Goal: Task Accomplishment & Management: Manage account settings

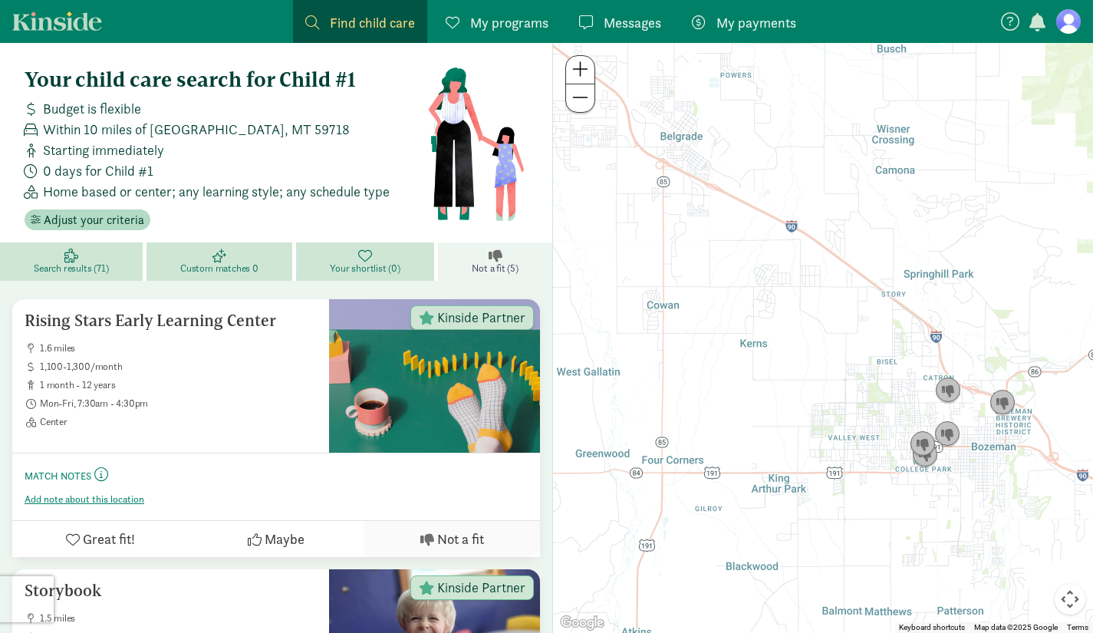
click at [509, 18] on span "My programs" at bounding box center [509, 22] width 78 height 21
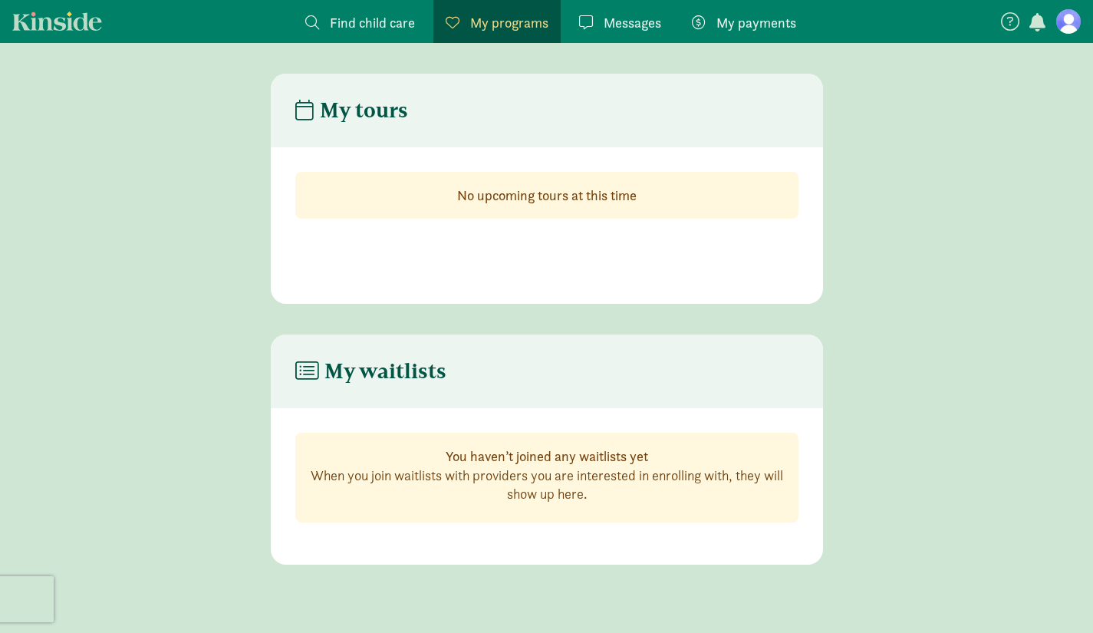
click at [614, 12] on link "Messages Messages" at bounding box center [620, 21] width 107 height 43
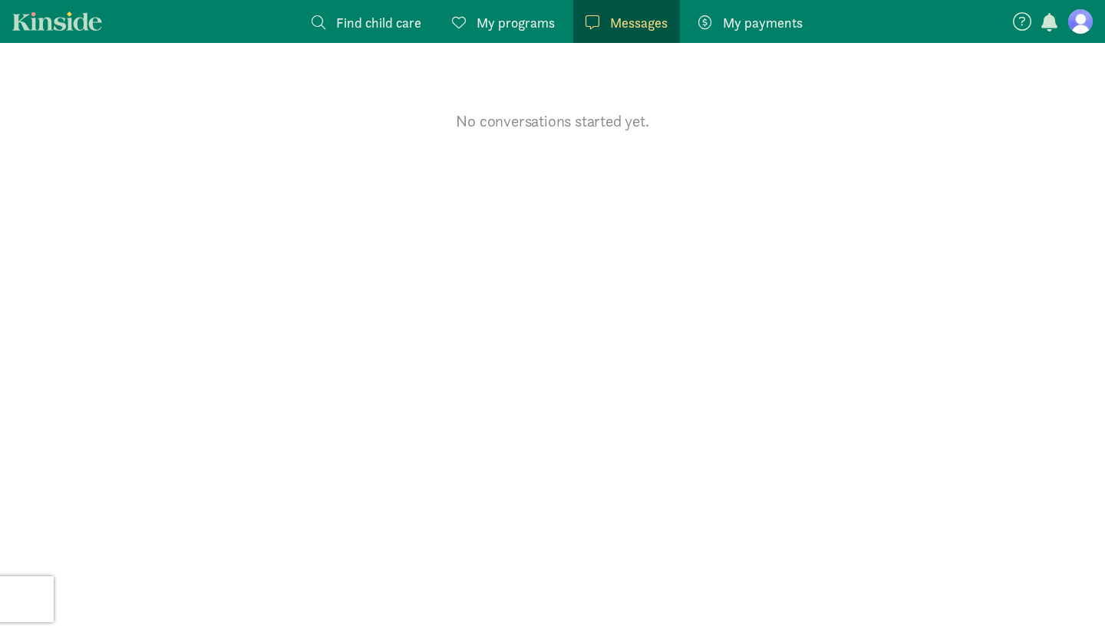
click at [1082, 20] on figure at bounding box center [1080, 21] width 25 height 25
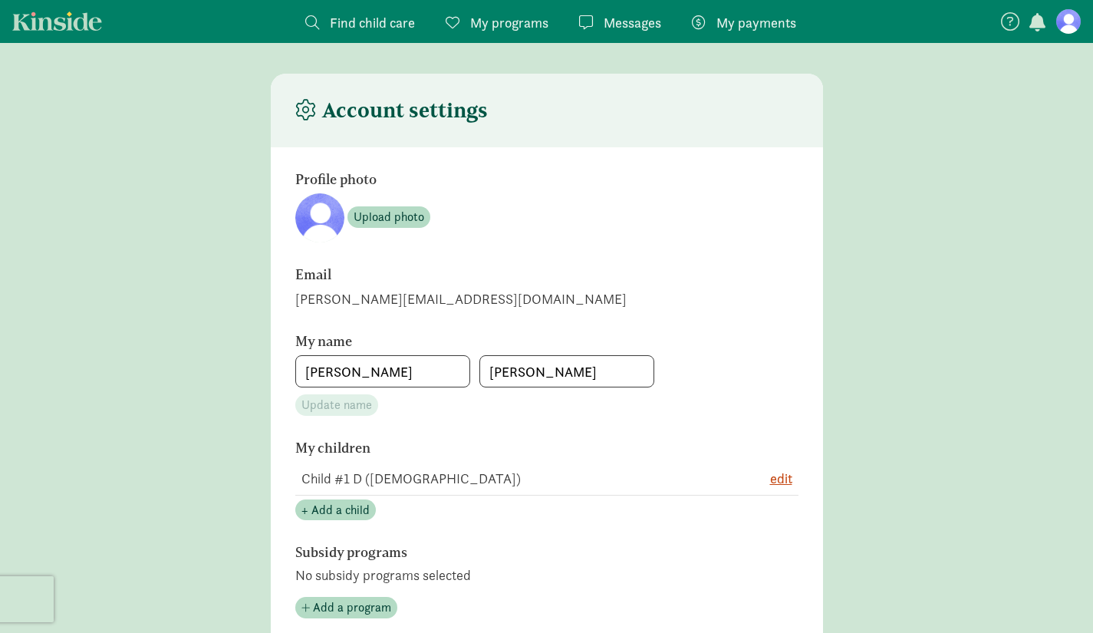
click at [1066, 24] on figure at bounding box center [1068, 21] width 25 height 25
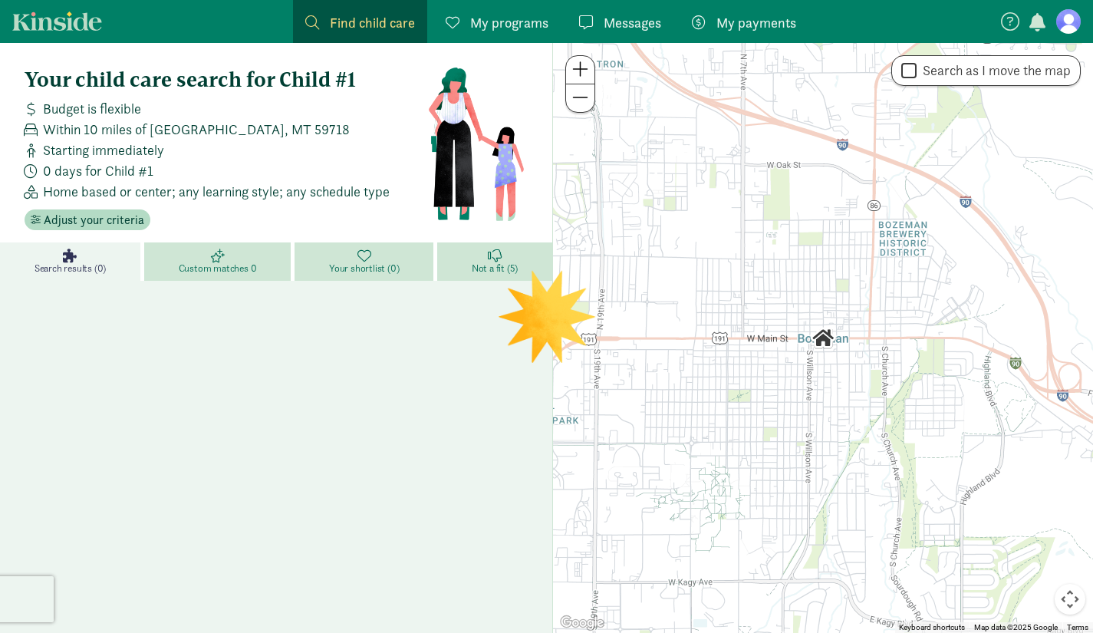
click at [1062, 19] on figure at bounding box center [1068, 21] width 25 height 25
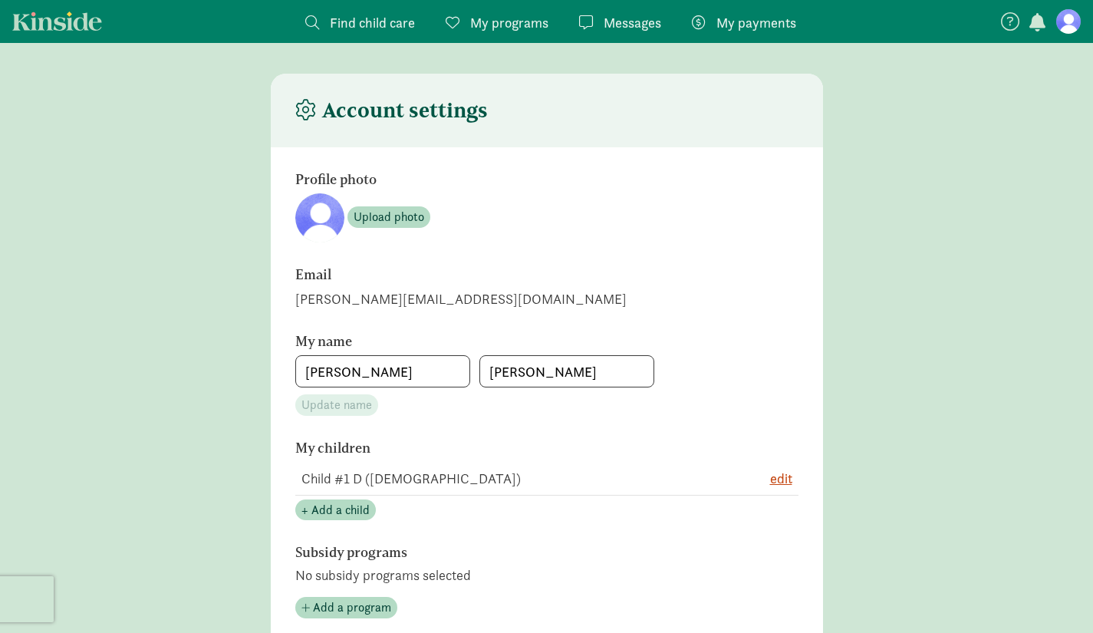
click at [1068, 24] on figure at bounding box center [1068, 21] width 25 height 25
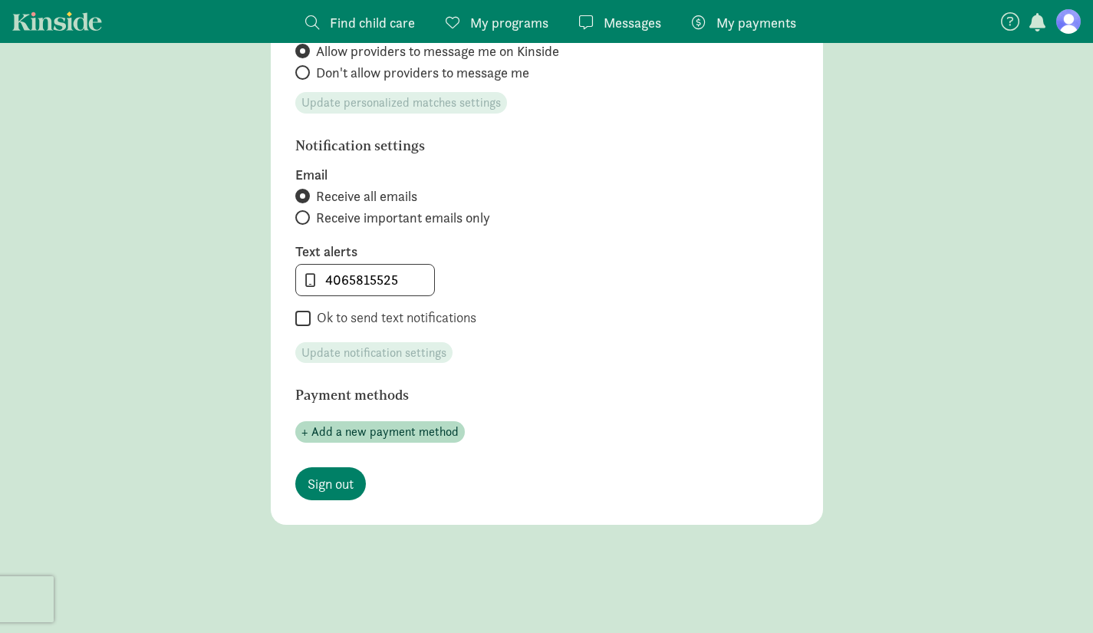
scroll to position [654, 0]
click at [321, 483] on span "Sign out" at bounding box center [331, 483] width 46 height 21
